Goal: Check status: Check status

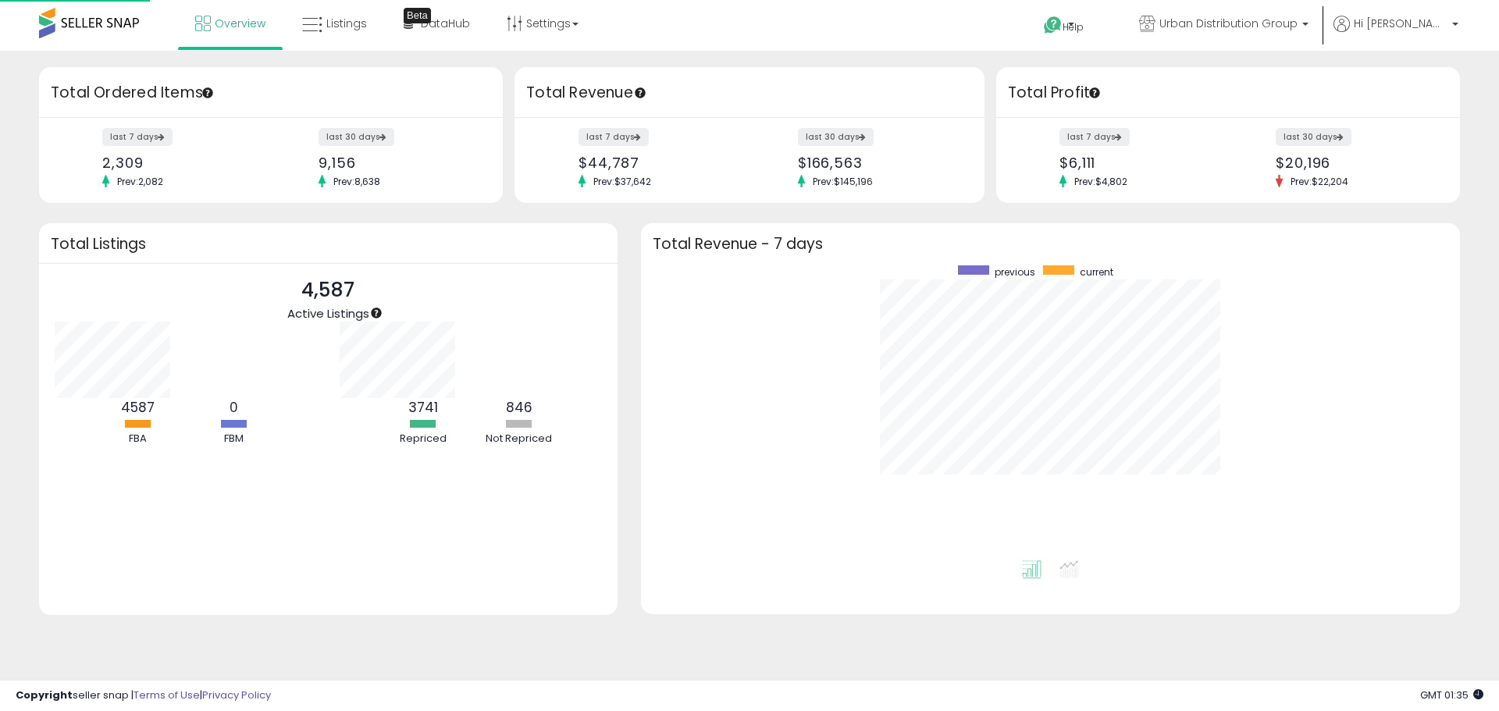
scroll to position [295, 788]
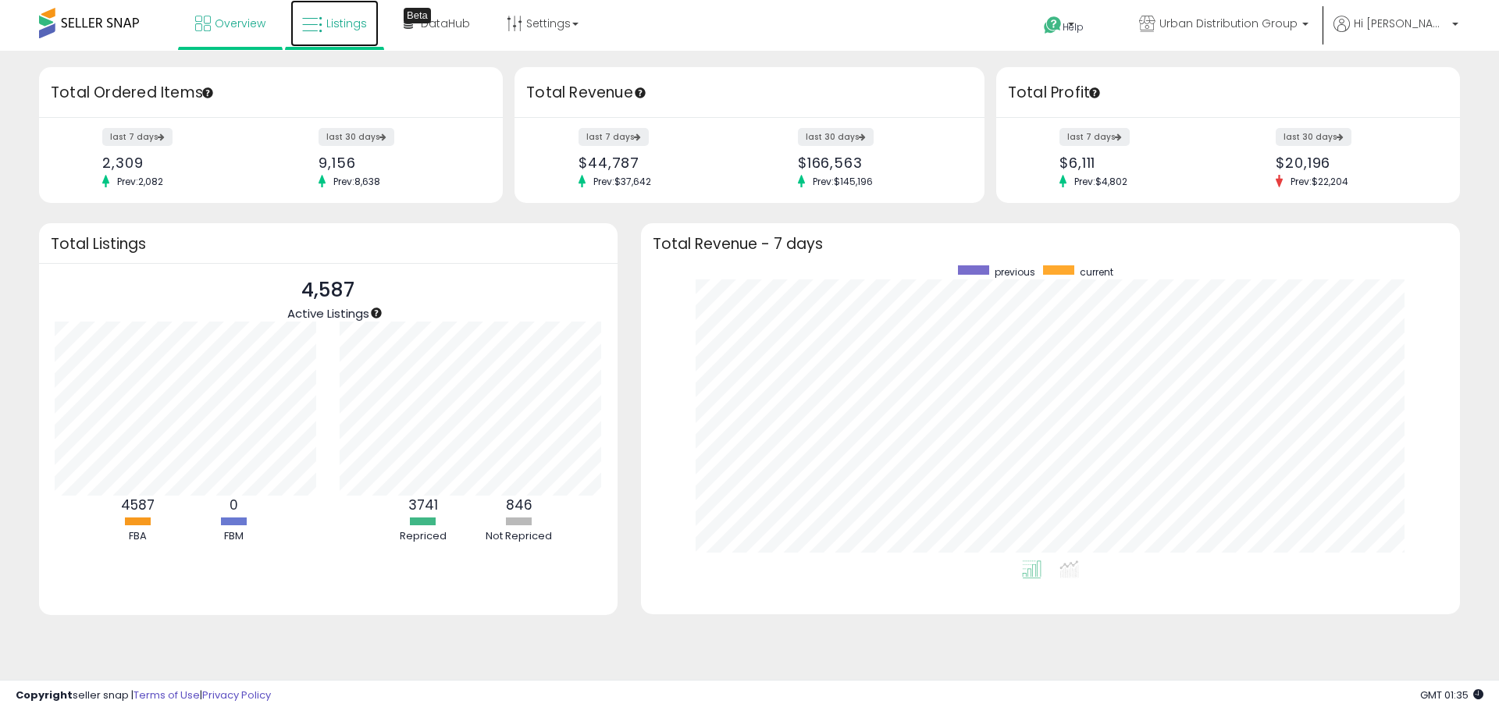
click at [351, 11] on link "Listings" at bounding box center [334, 23] width 88 height 47
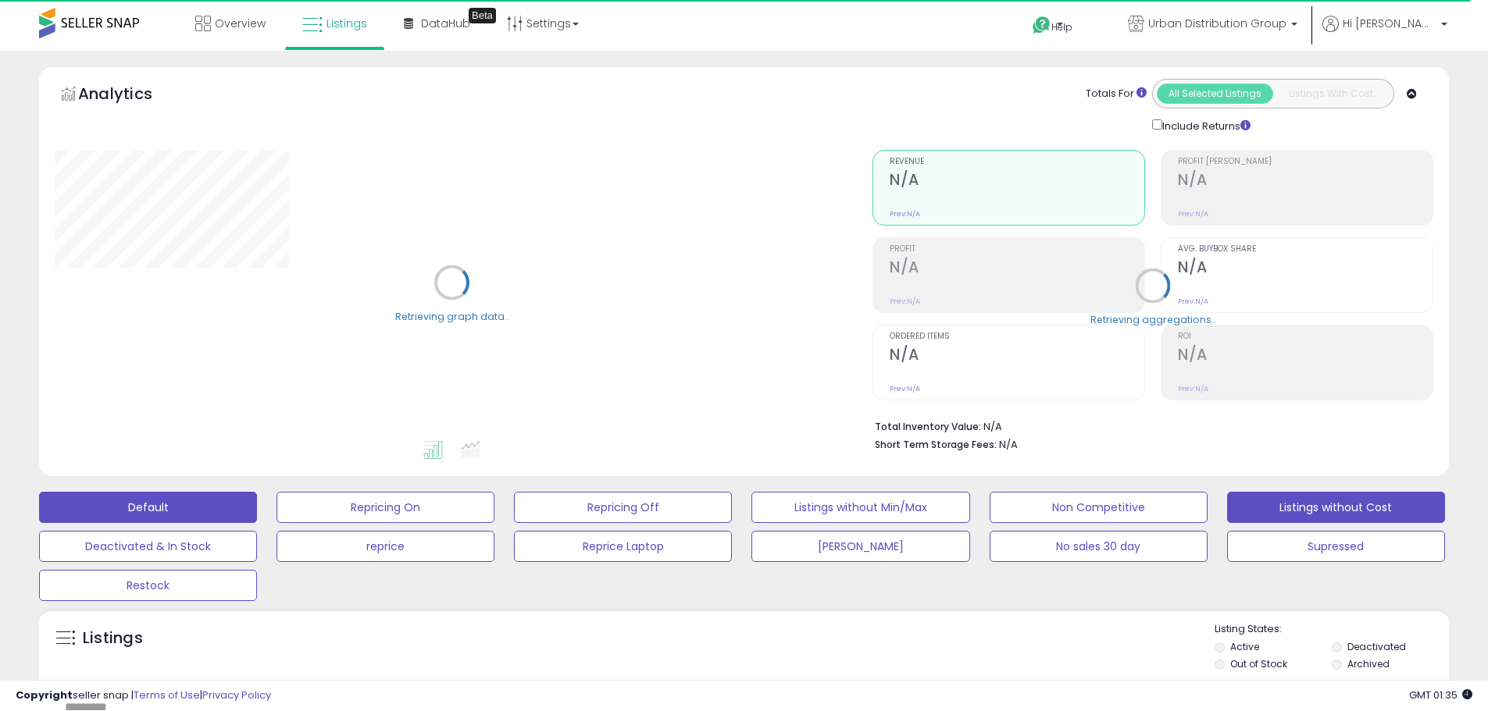
click at [1356, 516] on button "Listings without Cost" at bounding box center [1336, 507] width 218 height 31
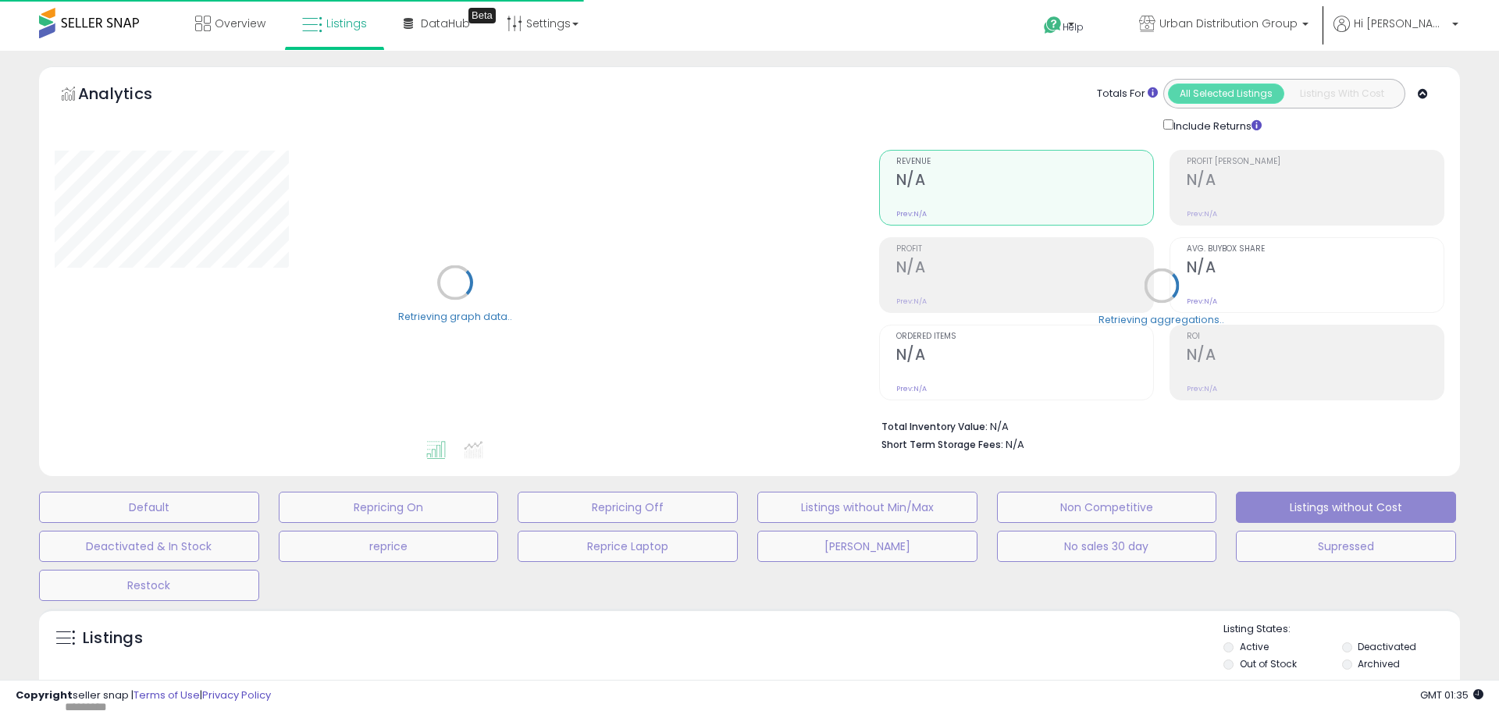
select select "**"
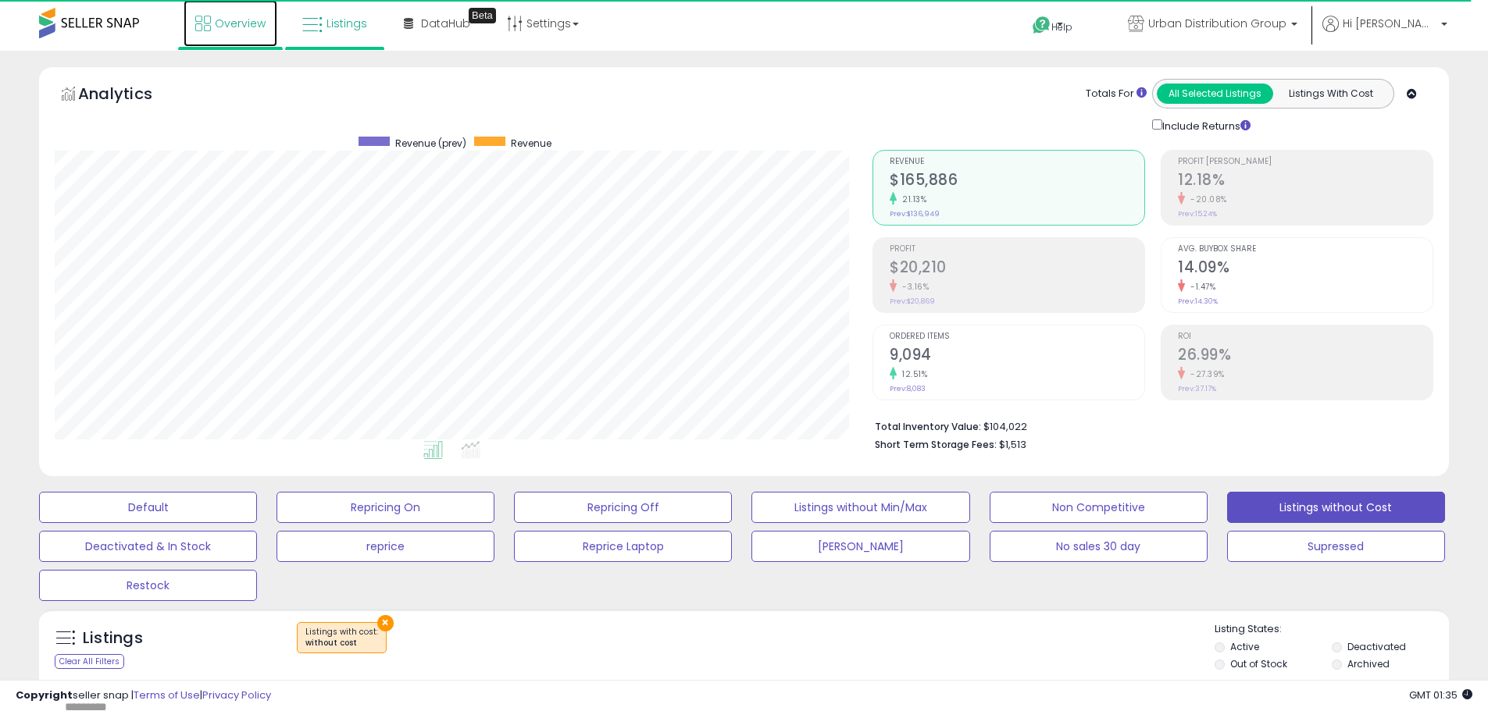
click at [244, 41] on link "Overview" at bounding box center [230, 23] width 94 height 47
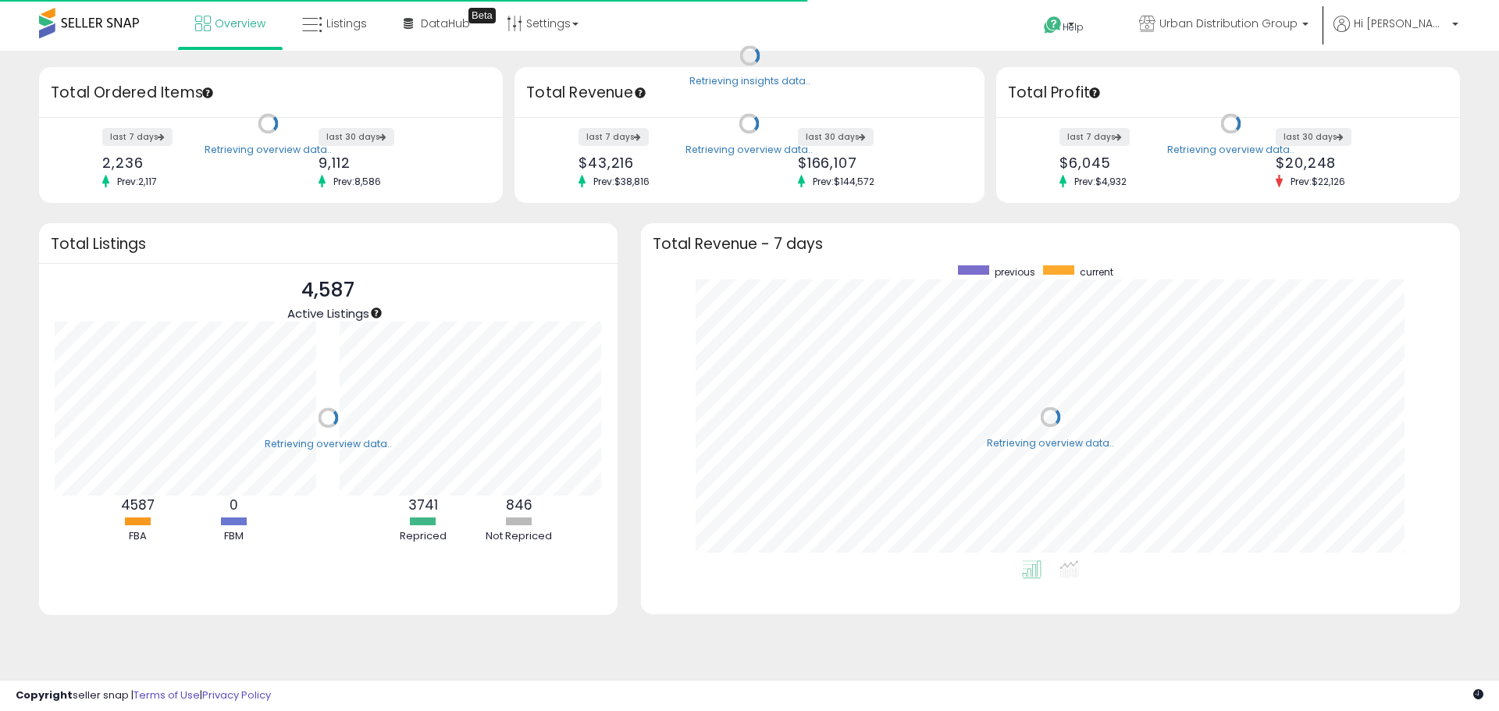
scroll to position [295, 788]
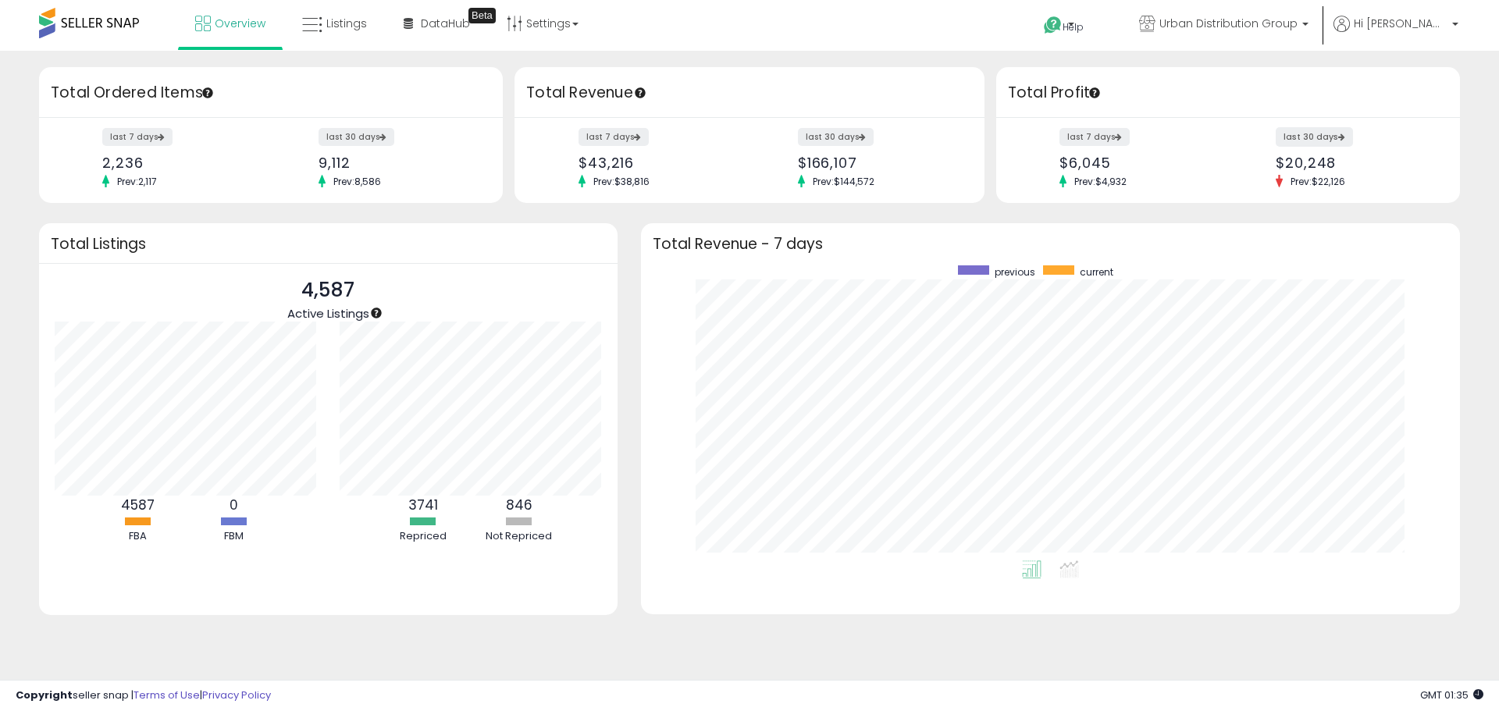
click at [1291, 143] on label "last 30 days" at bounding box center [1314, 137] width 77 height 20
click at [240, 28] on span "Overview" at bounding box center [240, 24] width 51 height 16
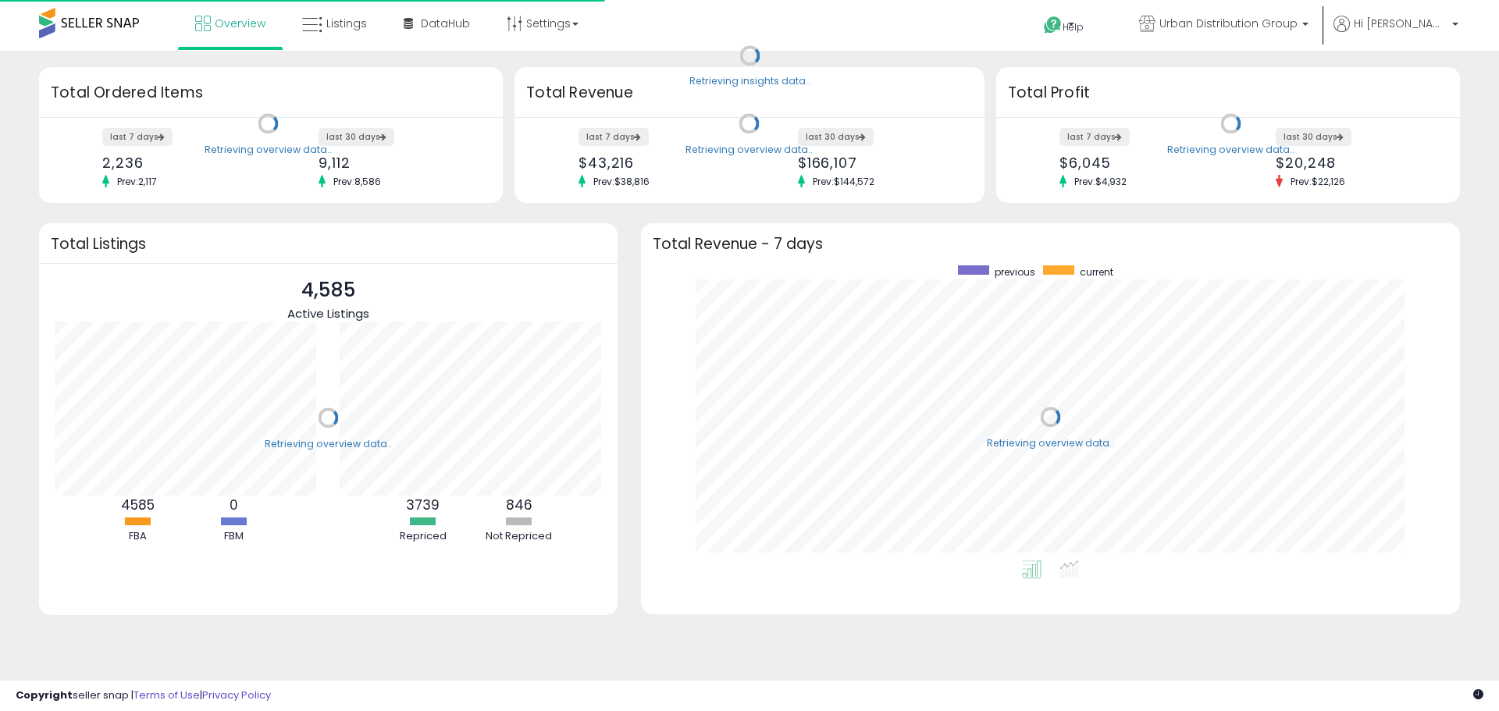
scroll to position [295, 788]
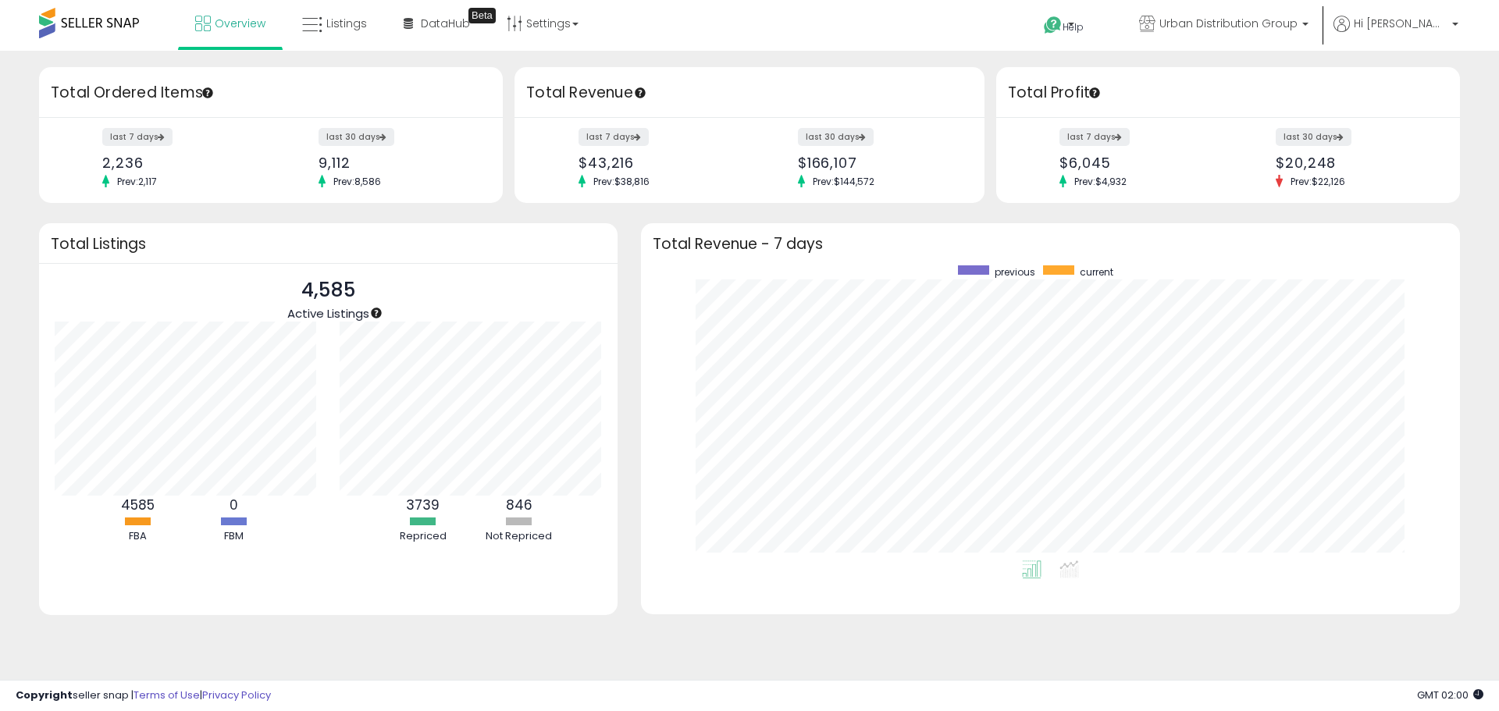
click at [1338, 127] on div "last 7 days $6,045 Prev: $4,932 last 30 days $20,248 Prev: $22,126" at bounding box center [1228, 160] width 464 height 85
click at [1342, 147] on div "last 30 days $20,248 Prev: $22,126" at bounding box center [1354, 159] width 180 height 58
click at [1331, 141] on label "last 30 days" at bounding box center [1314, 137] width 77 height 20
